Goal: Check status: Check status

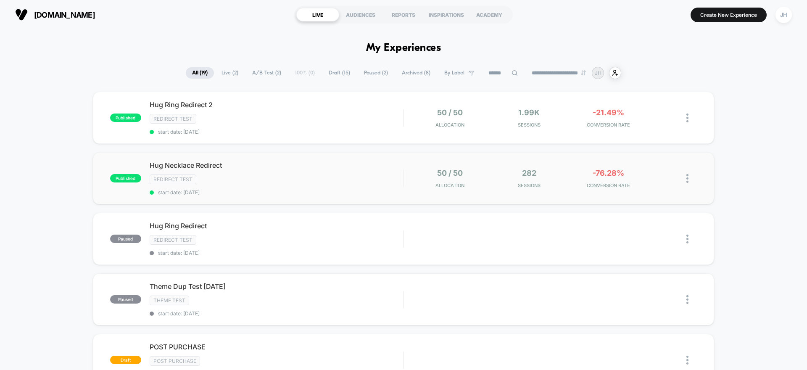
click at [471, 171] on div "50 / 50 Allocation" at bounding box center [449, 178] width 75 height 20
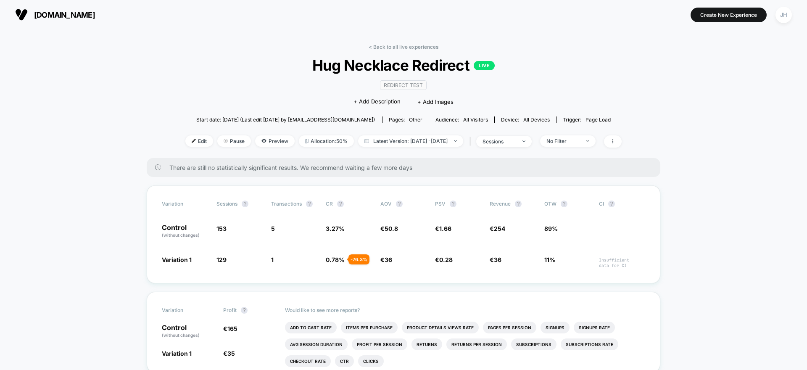
click at [389, 47] on link "< Back to all live experiences" at bounding box center [403, 47] width 70 height 6
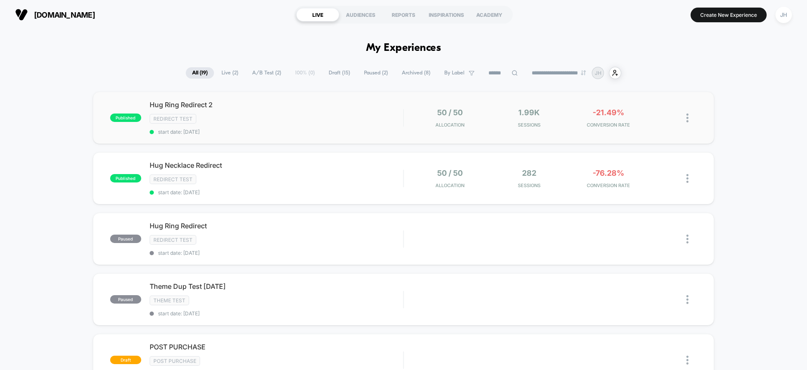
click at [424, 116] on div "50 / 50 Allocation" at bounding box center [449, 118] width 75 height 20
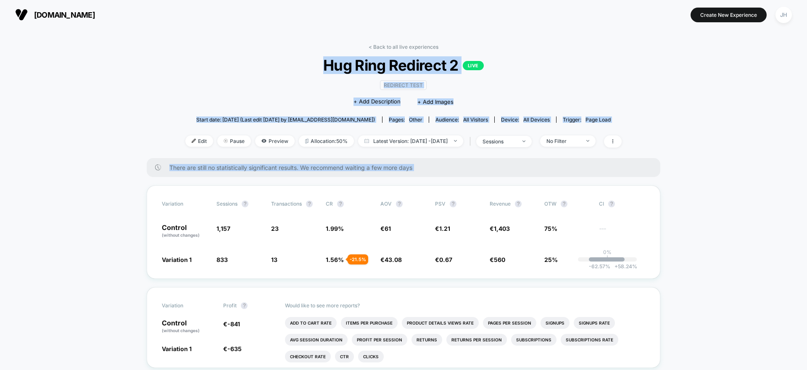
drag, startPoint x: 324, startPoint y: 65, endPoint x: 666, endPoint y: 304, distance: 417.4
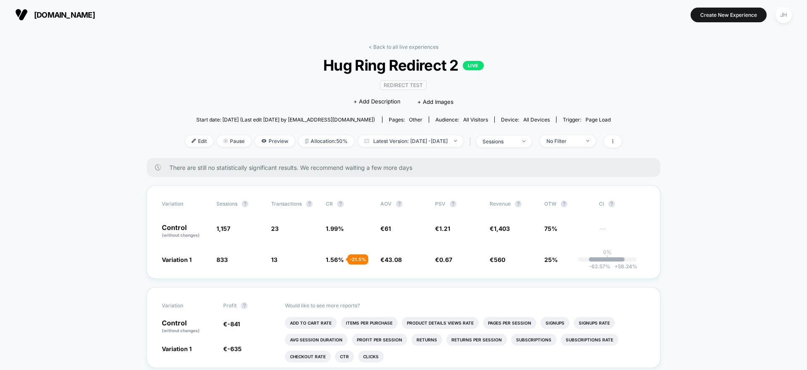
click at [498, 224] on span "€ 1,403" at bounding box center [512, 231] width 46 height 14
click at [382, 47] on link "< Back to all live experiences" at bounding box center [403, 47] width 70 height 6
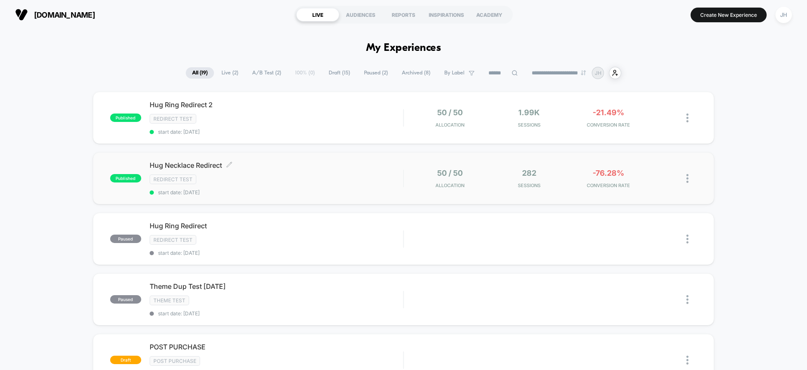
click at [209, 165] on span "Hug Necklace Redirect Click to edit experience details" at bounding box center [276, 165] width 253 height 8
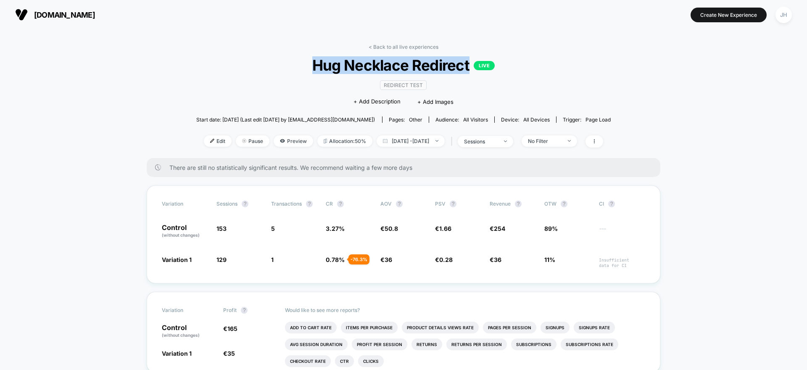
drag, startPoint x: 315, startPoint y: 62, endPoint x: 468, endPoint y: 65, distance: 153.0
click at [468, 65] on span "Hug Necklace Redirect LIVE" at bounding box center [403, 65] width 373 height 18
drag, startPoint x: 468, startPoint y: 65, endPoint x: 329, endPoint y: 61, distance: 138.7
click at [329, 61] on span "Hug Necklace Redirect LIVE" at bounding box center [403, 65] width 373 height 18
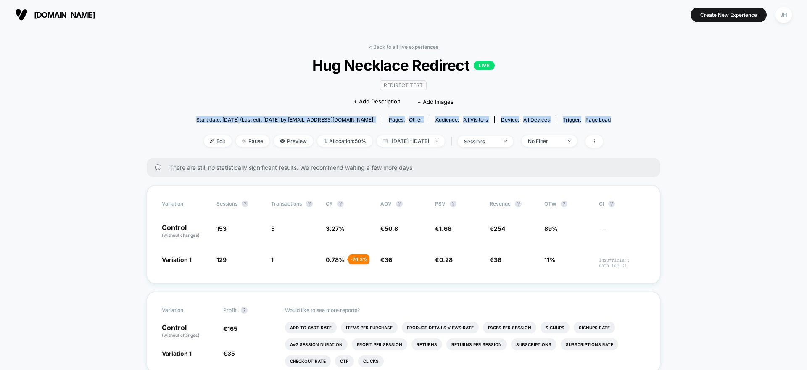
drag, startPoint x: 204, startPoint y: 117, endPoint x: 628, endPoint y: 119, distance: 423.9
drag, startPoint x: 628, startPoint y: 119, endPoint x: 258, endPoint y: 113, distance: 370.2
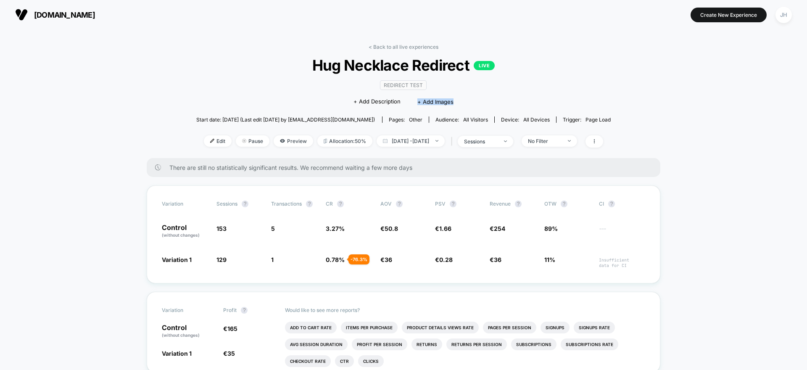
drag, startPoint x: 187, startPoint y: 112, endPoint x: 147, endPoint y: 112, distance: 39.9
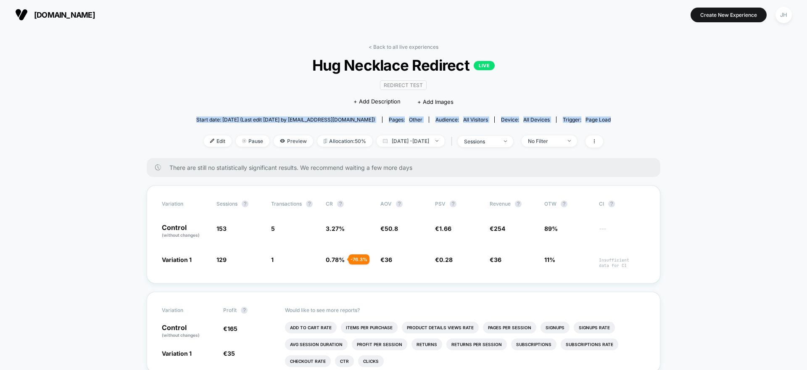
drag, startPoint x: 152, startPoint y: 116, endPoint x: 656, endPoint y: 119, distance: 503.8
drag, startPoint x: 654, startPoint y: 121, endPoint x: 156, endPoint y: 113, distance: 497.9
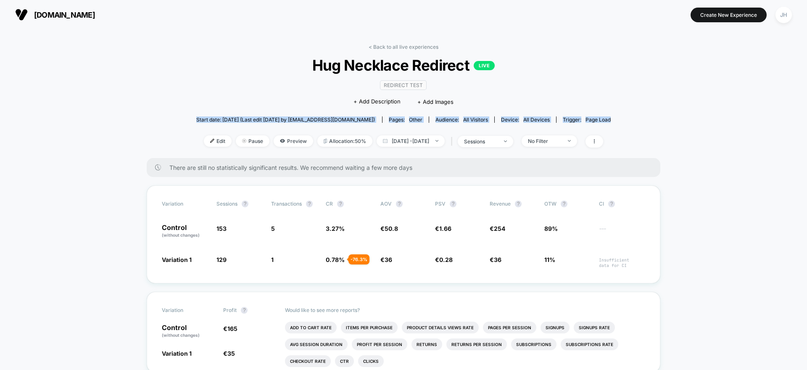
click at [150, 105] on div at bounding box center [150, 105] width 0 height 0
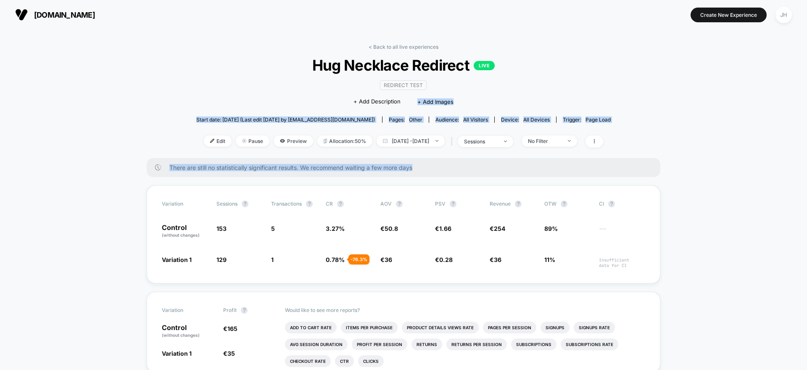
drag, startPoint x: 153, startPoint y: 110, endPoint x: 404, endPoint y: 165, distance: 257.6
click at [405, 165] on span "There are still no statistically significant results. We recommend waiting a fe…" at bounding box center [406, 167] width 474 height 7
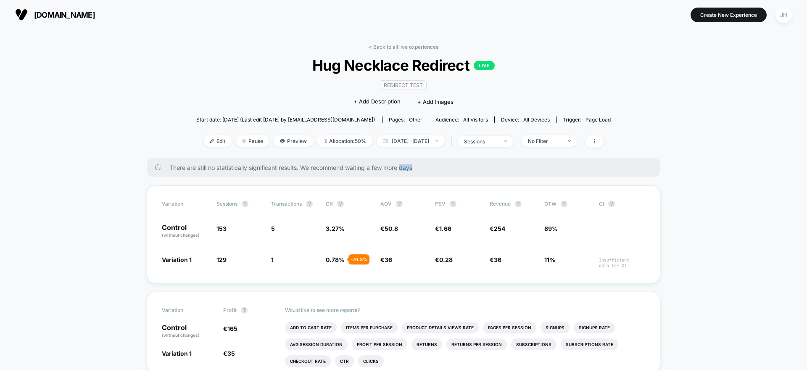
click at [405, 165] on span "There are still no statistically significant results. We recommend waiting a fe…" at bounding box center [406, 167] width 474 height 7
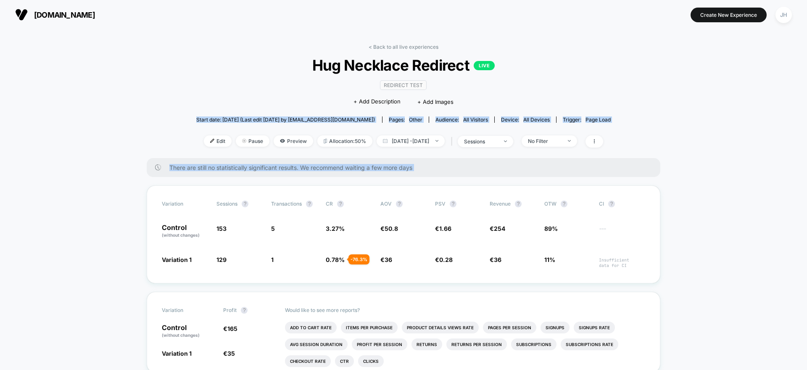
drag, startPoint x: 339, startPoint y: 153, endPoint x: 164, endPoint y: 119, distance: 178.5
drag, startPoint x: 158, startPoint y: 118, endPoint x: 420, endPoint y: 169, distance: 266.6
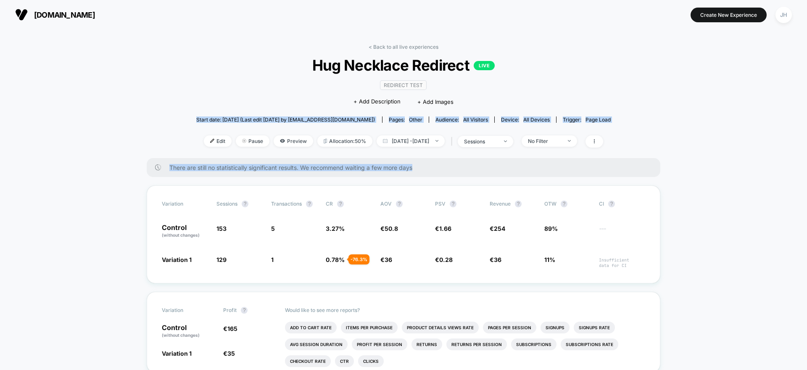
click at [420, 168] on span "There are still no statistically significant results. We recommend waiting a fe…" at bounding box center [406, 167] width 474 height 7
drag, startPoint x: 424, startPoint y: 168, endPoint x: 184, endPoint y: 119, distance: 244.6
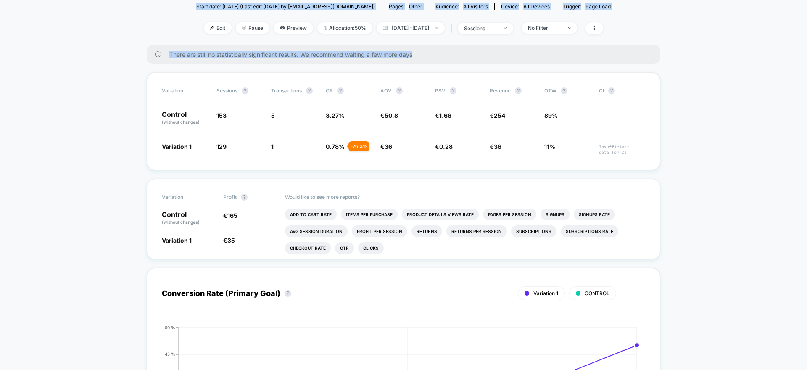
scroll to position [115, 0]
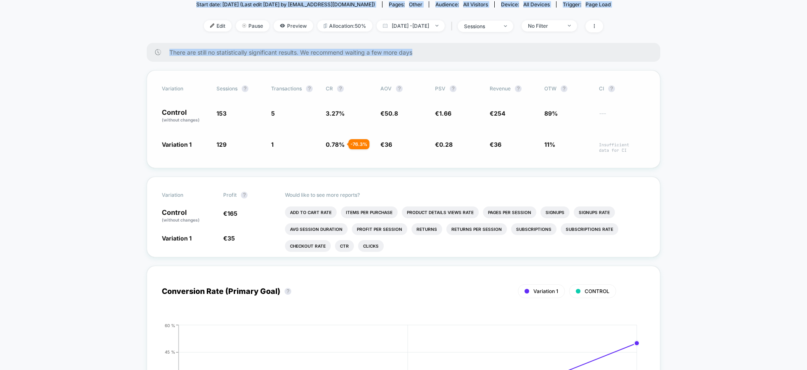
click at [164, 111] on p "Control (without changes)" at bounding box center [185, 116] width 46 height 14
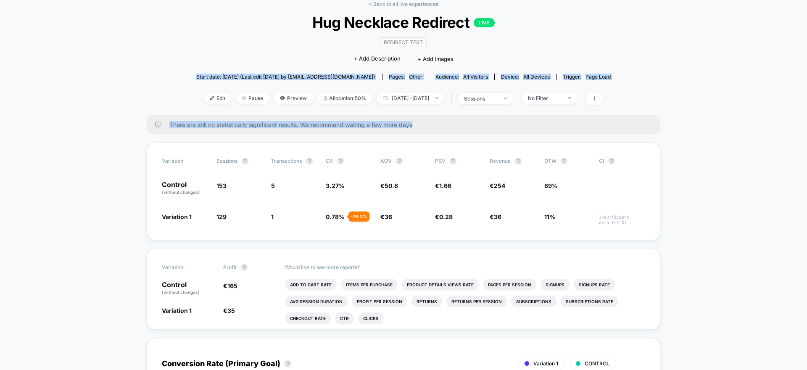
scroll to position [0, 0]
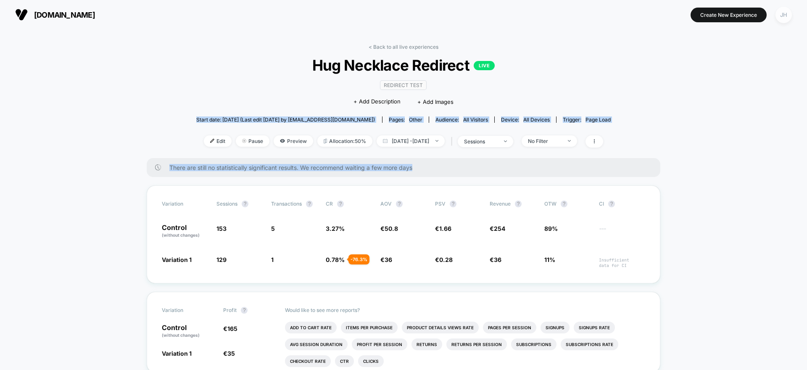
click at [780, 13] on div "JH" at bounding box center [783, 15] width 16 height 16
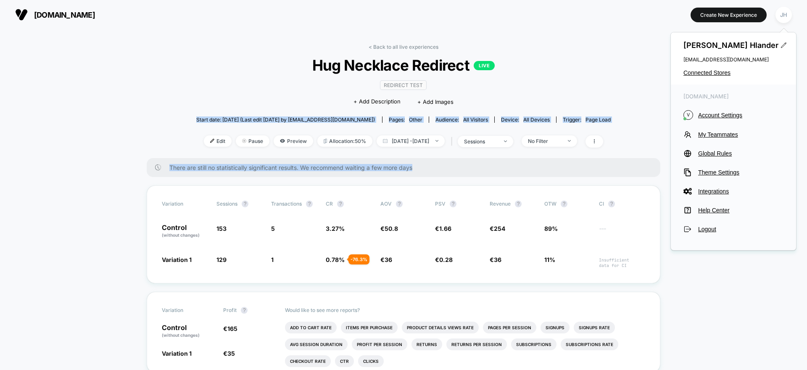
drag, startPoint x: 681, startPoint y: 95, endPoint x: 720, endPoint y: 96, distance: 38.3
click at [721, 96] on div "[DOMAIN_NAME] V Account Settings My Teammates Global Rules Theme Settings Integ…" at bounding box center [733, 162] width 125 height 157
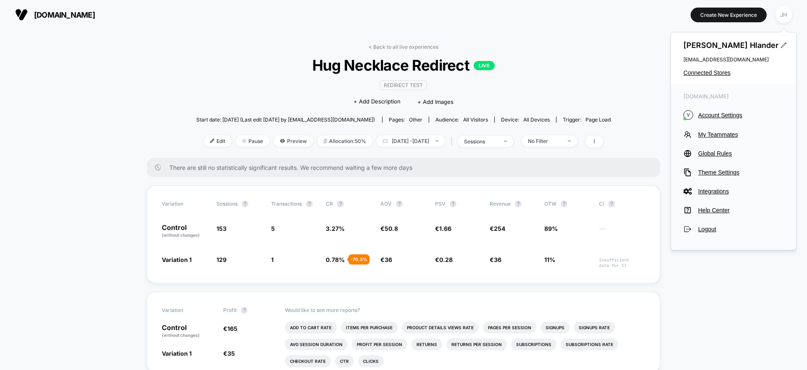
click at [416, 50] on div "< Back to all live experiences Hug Necklace Redirect LIVE Redirect Test Click t…" at bounding box center [403, 101] width 415 height 114
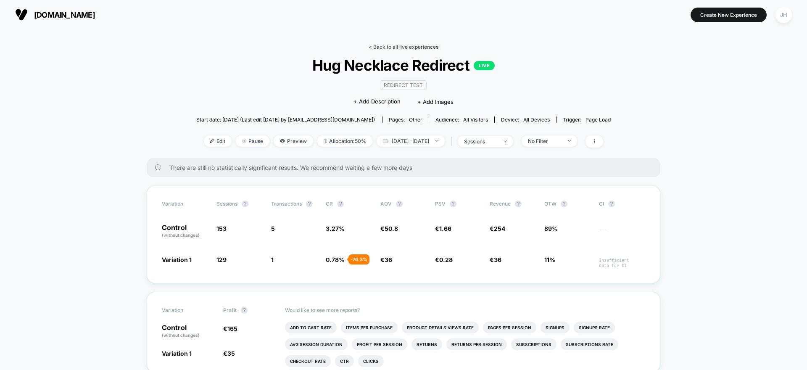
click at [416, 48] on link "< Back to all live experiences" at bounding box center [403, 47] width 70 height 6
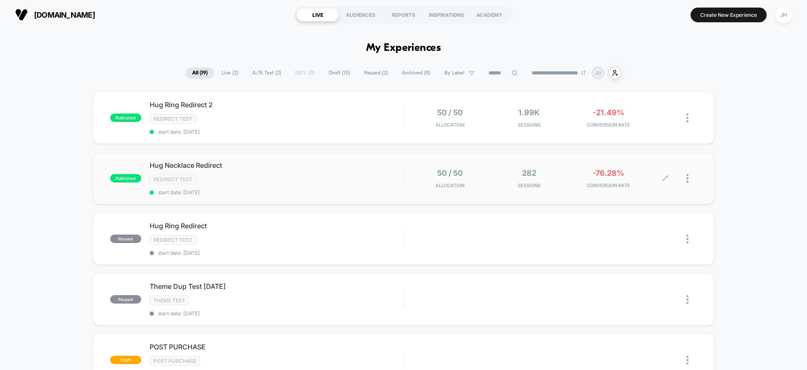
click at [537, 174] on div "282 Sessions" at bounding box center [529, 178] width 75 height 20
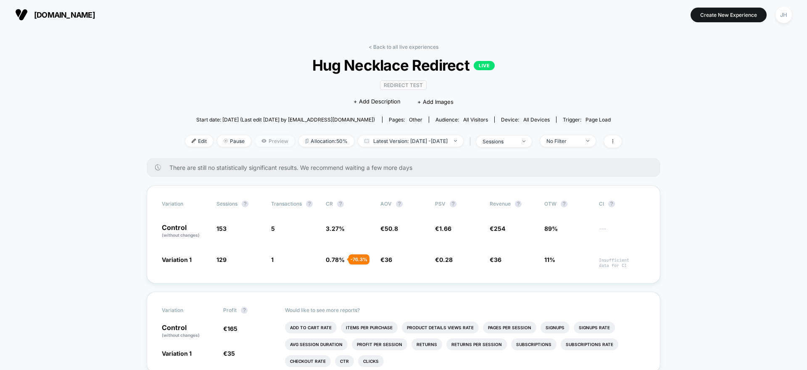
click at [266, 137] on span "Preview" at bounding box center [274, 140] width 39 height 11
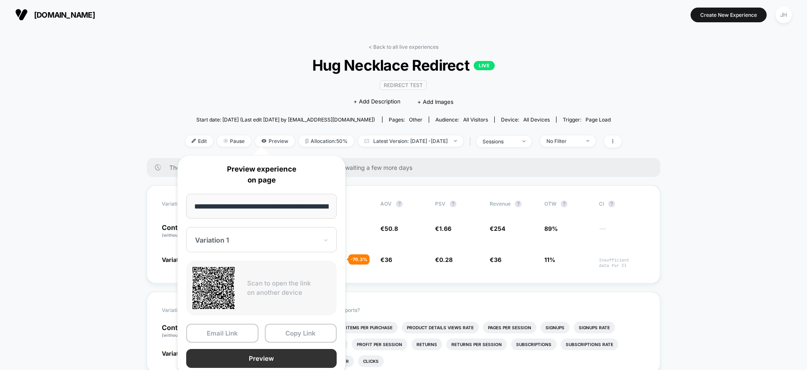
click at [274, 352] on button "Preview" at bounding box center [261, 358] width 150 height 19
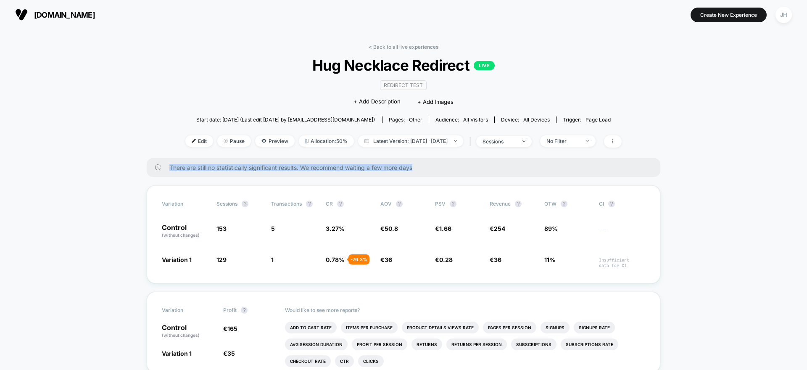
drag, startPoint x: 410, startPoint y: 167, endPoint x: 166, endPoint y: 169, distance: 244.1
click at [166, 169] on div "There are still no statistically significant results. We recommend waiting a fe…" at bounding box center [403, 167] width 513 height 19
click at [388, 45] on link "< Back to all live experiences" at bounding box center [403, 47] width 70 height 6
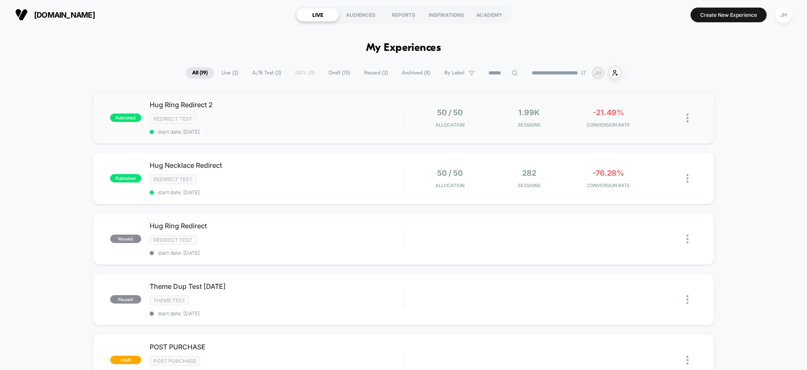
click at [388, 126] on div "Hug Ring Redirect 2 Redirect Test start date: [DATE]" at bounding box center [276, 117] width 253 height 34
